Goal: Find specific page/section: Find specific page/section

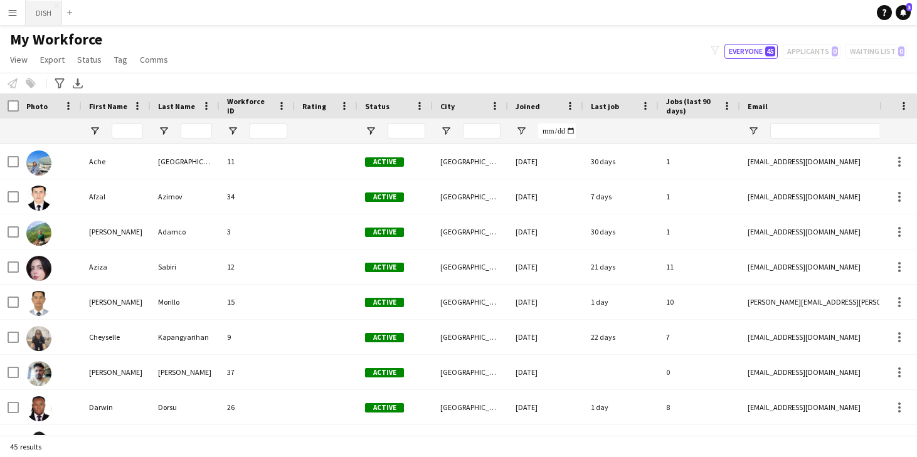
click at [47, 16] on button "DISH Close" at bounding box center [44, 13] width 36 height 24
